Goal: Transaction & Acquisition: Purchase product/service

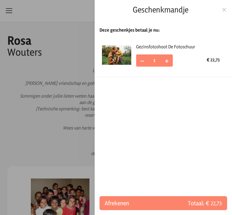
scroll to position [161, 0]
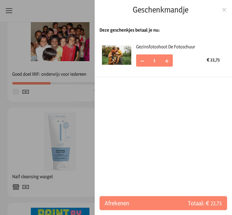
click at [195, 204] on span "Totaal: € 22,73" at bounding box center [192, 203] width 58 height 9
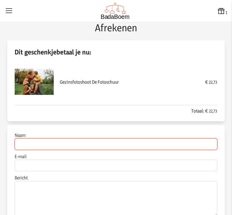
click at [31, 145] on input "Naam" at bounding box center [116, 145] width 202 height 12
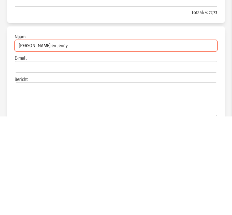
type input "[PERSON_NAME] en Jenny"
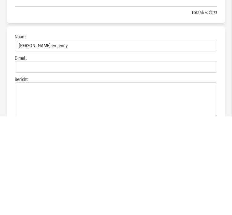
click at [34, 160] on input "E-mail" at bounding box center [116, 166] width 202 height 12
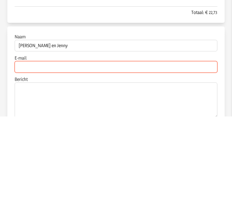
type input "[PERSON_NAME][EMAIL_ADDRESS][DOMAIN_NAME]"
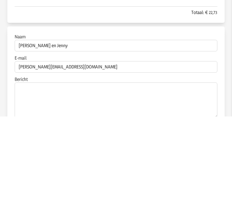
scroll to position [19, 0]
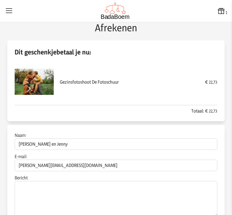
click at [45, 181] on textarea "Bericht" at bounding box center [116, 199] width 202 height 36
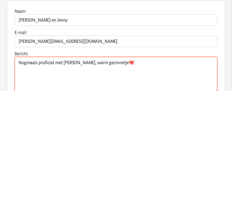
type textarea "Nogmaals proficiat met [PERSON_NAME], warm gezinnetje❤️."
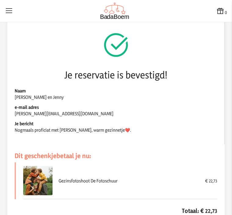
click at [220, 12] on icon at bounding box center [220, 11] width 9 height 9
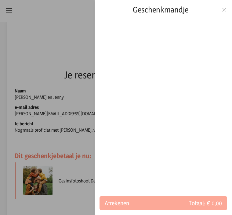
click at [44, 62] on div at bounding box center [116, 107] width 232 height 215
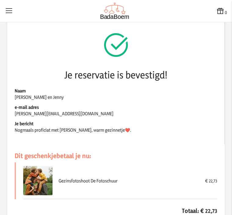
click at [11, 11] on icon at bounding box center [9, 11] width 9 height 9
click at [1, 1] on input "checkbox" at bounding box center [0, 0] width 1 height 1
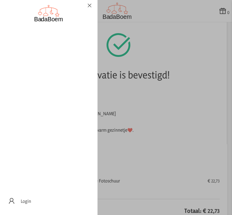
click at [220, 11] on label at bounding box center [116, 107] width 232 height 215
click at [1, 1] on input "checkbox" at bounding box center [0, 0] width 1 height 1
checkbox input "false"
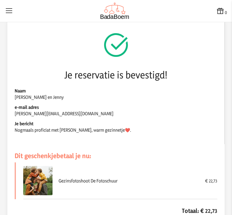
click at [218, 13] on icon at bounding box center [220, 11] width 9 height 9
